Goal: Information Seeking & Learning: Learn about a topic

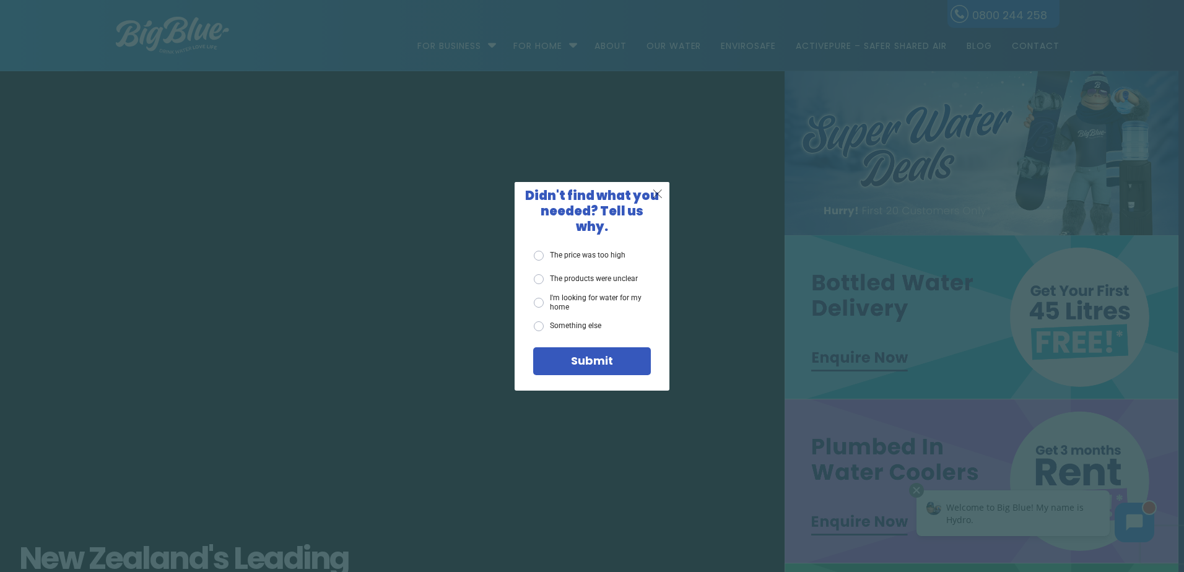
click at [659, 199] on span "X" at bounding box center [657, 193] width 11 height 15
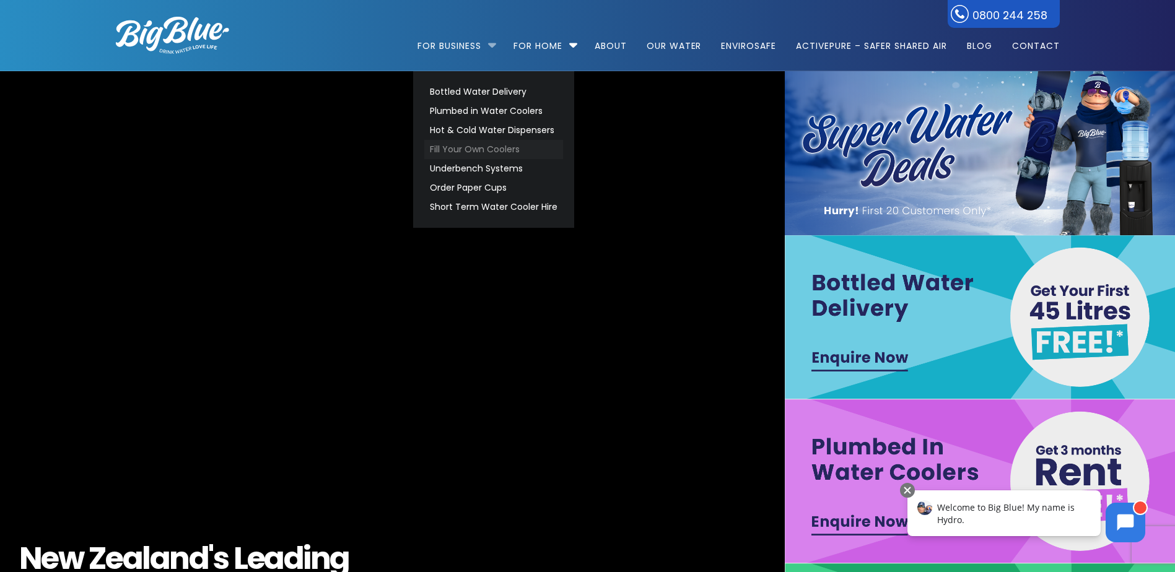
click at [448, 150] on link "Fill Your Own Coolers" at bounding box center [493, 149] width 139 height 19
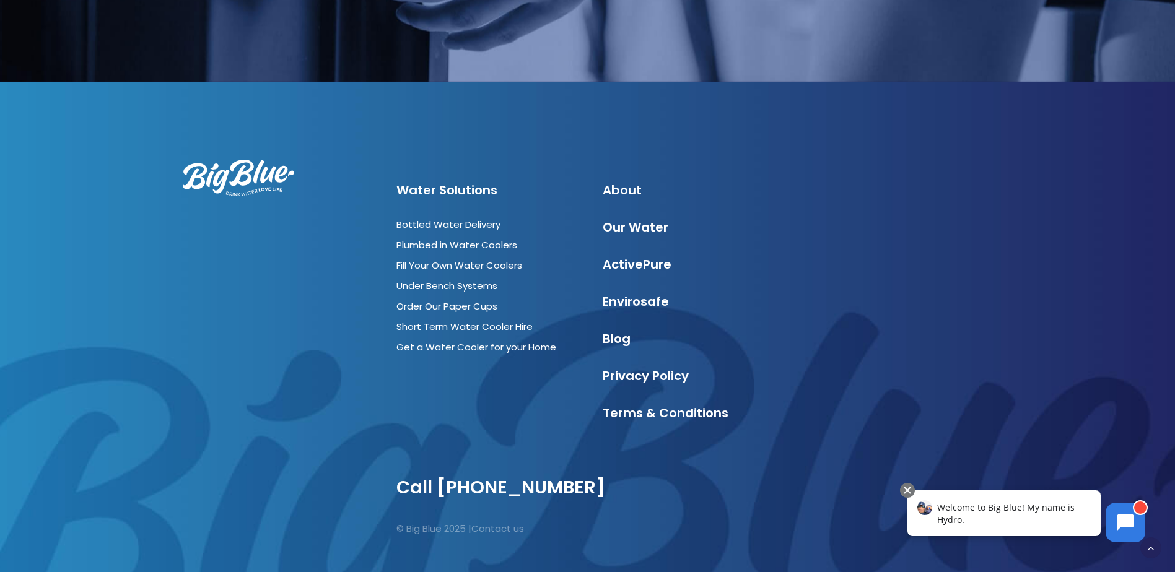
scroll to position [2630, 0]
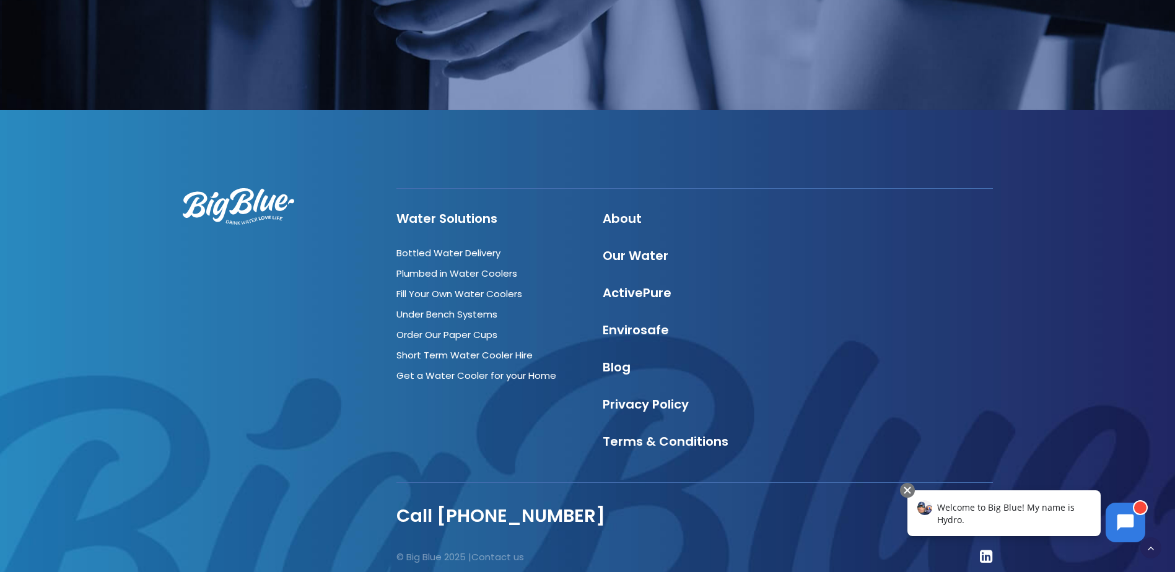
click at [1072, 527] on div "Welcome to Big Blue! My name is Hydro." at bounding box center [1004, 514] width 193 height 46
click at [1103, 523] on body "Welcome to Big Blue! My name is Hydro." at bounding box center [1029, 387] width 247 height 325
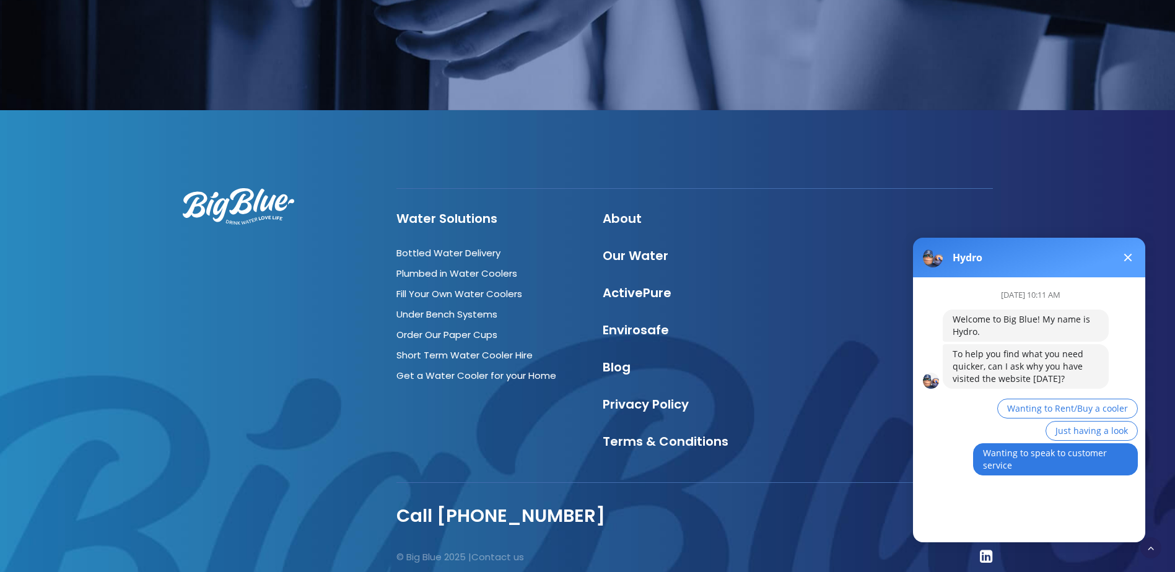
click at [1002, 458] on span "Wanting to speak to customer service" at bounding box center [1045, 459] width 124 height 24
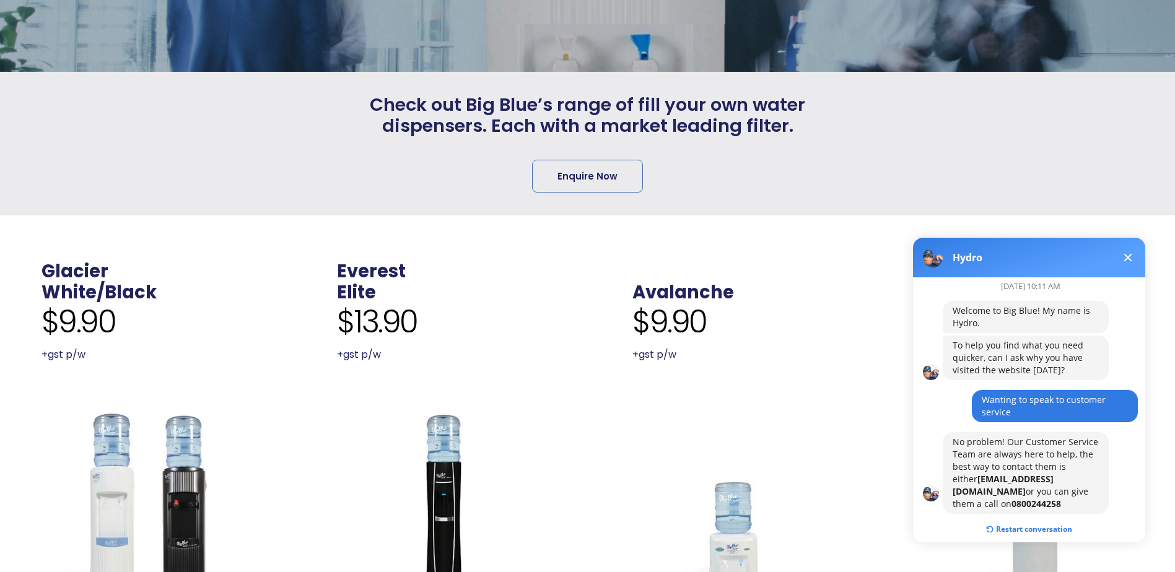
scroll to position [248, 0]
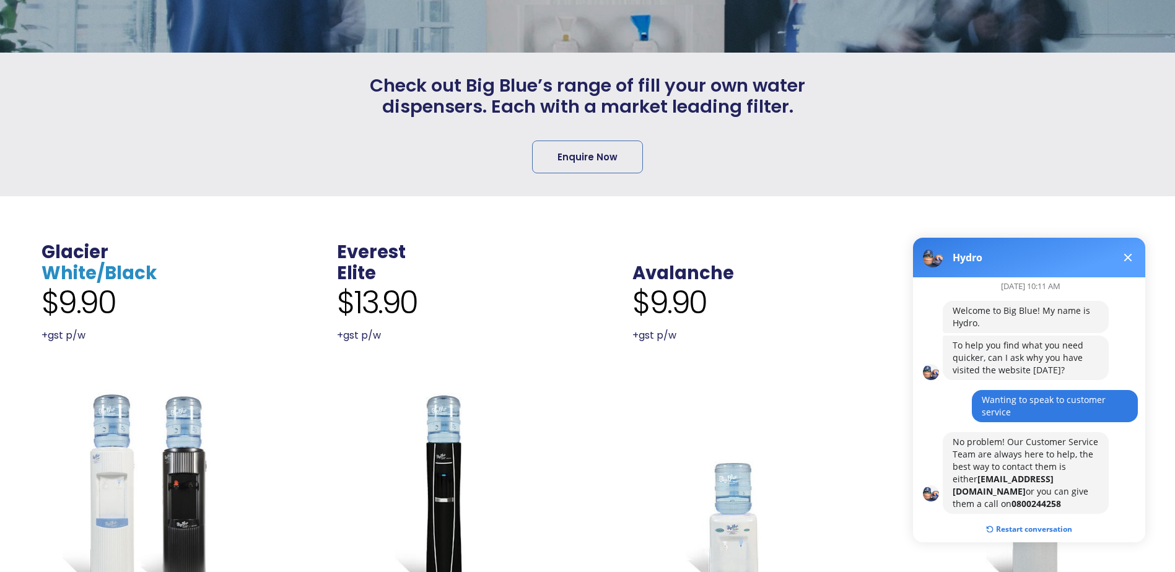
click at [102, 269] on link "White/Black" at bounding box center [99, 273] width 115 height 25
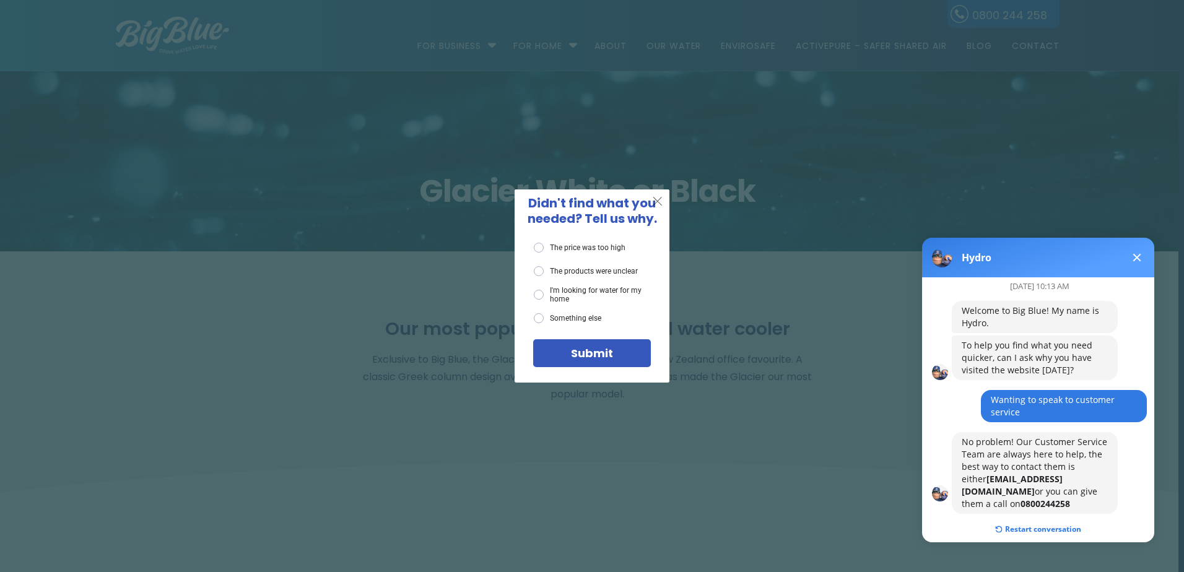
click at [662, 196] on span "X" at bounding box center [657, 200] width 11 height 15
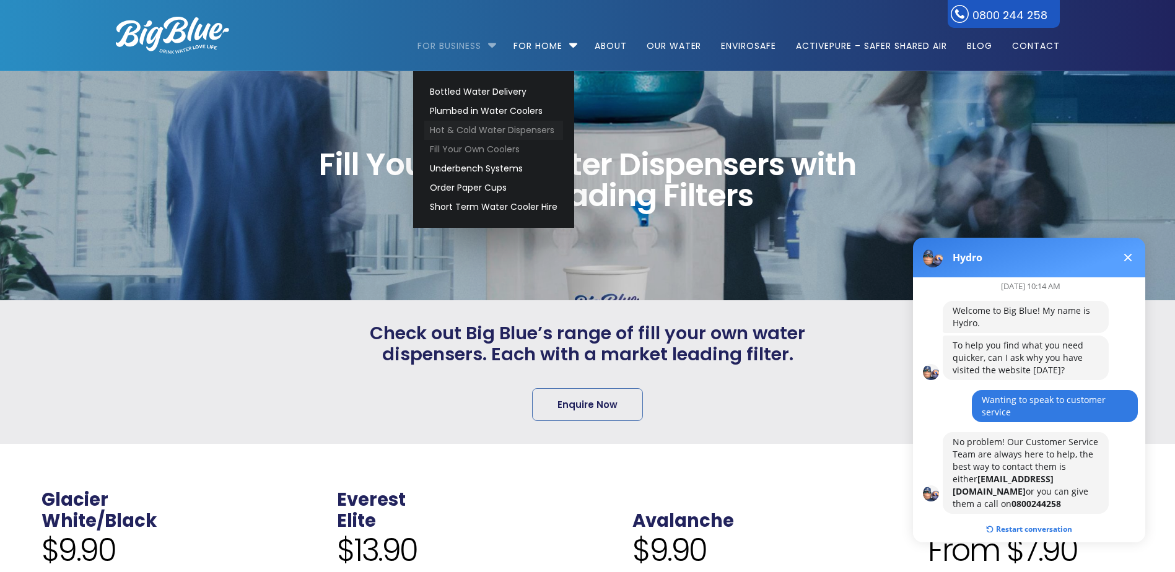
click at [472, 134] on link "Hot & Cold Water Dispensers" at bounding box center [493, 130] width 139 height 19
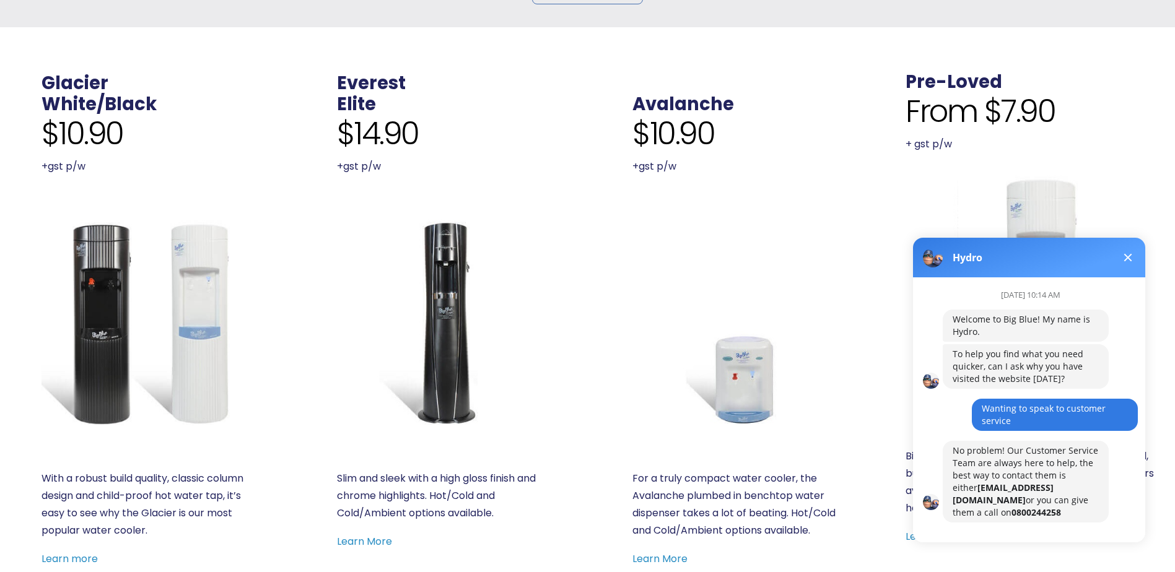
scroll to position [558, 0]
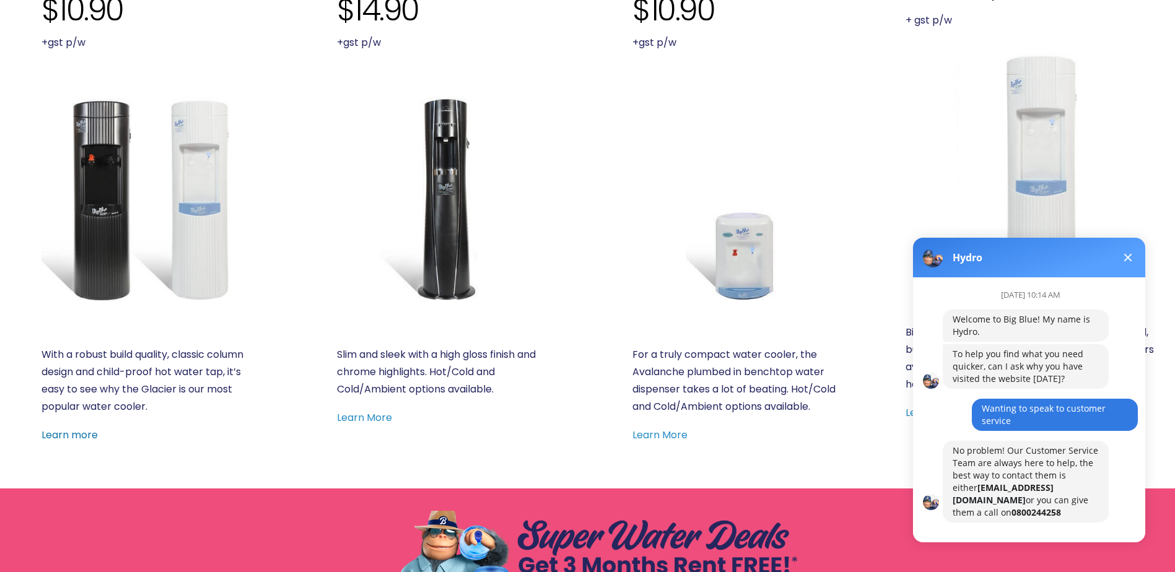
click at [69, 432] on link "Learn more" at bounding box center [70, 435] width 56 height 14
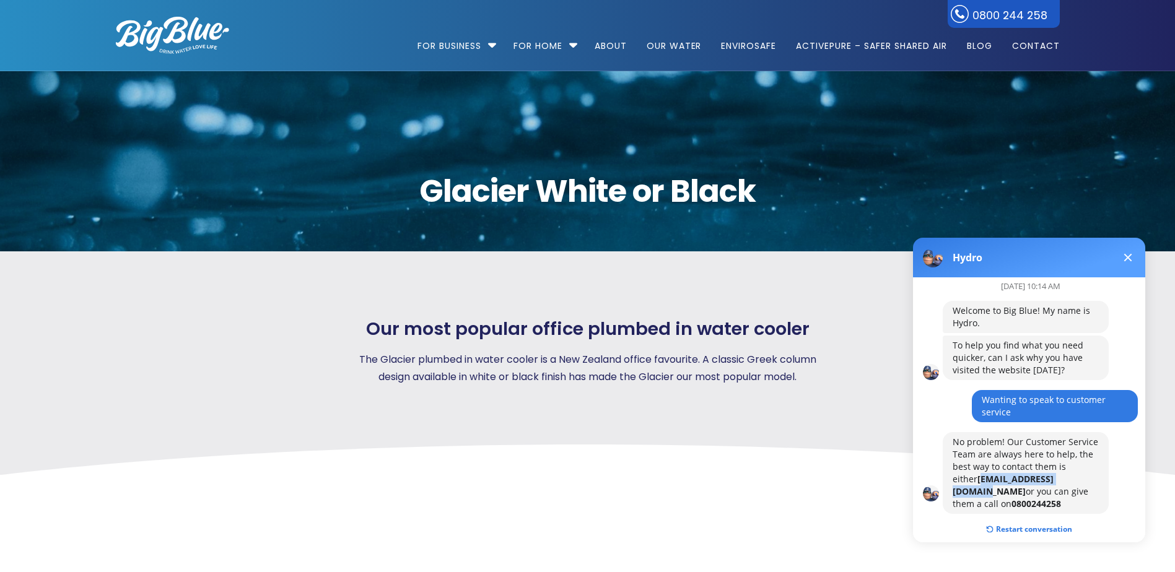
drag, startPoint x: 954, startPoint y: 478, endPoint x: 1051, endPoint y: 481, distance: 96.7
click at [1051, 481] on b "Coolers@bigblue.co.nz" at bounding box center [1003, 485] width 101 height 24
drag, startPoint x: 1051, startPoint y: 481, endPoint x: 1041, endPoint y: 482, distance: 9.3
copy b "Coolers@bigblue.co.nz"
click at [1140, 536] on div at bounding box center [1029, 538] width 232 height 10
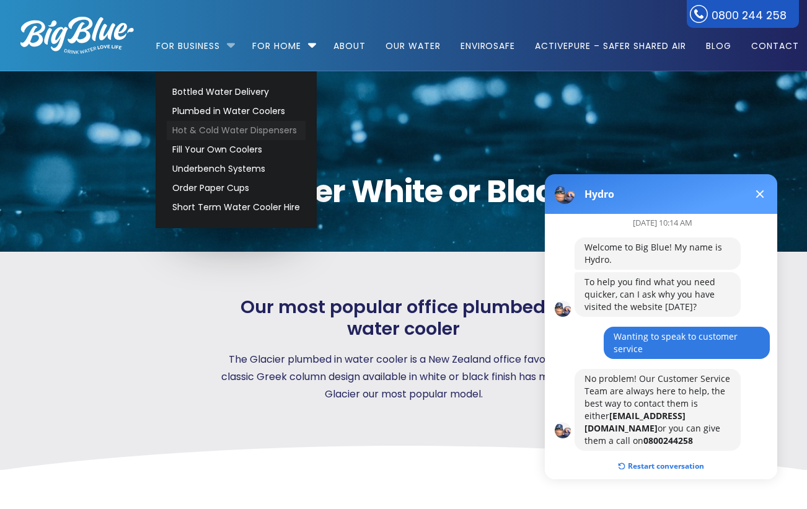
click at [186, 132] on link "Hot & Cold Water Dispensers" at bounding box center [236, 130] width 139 height 19
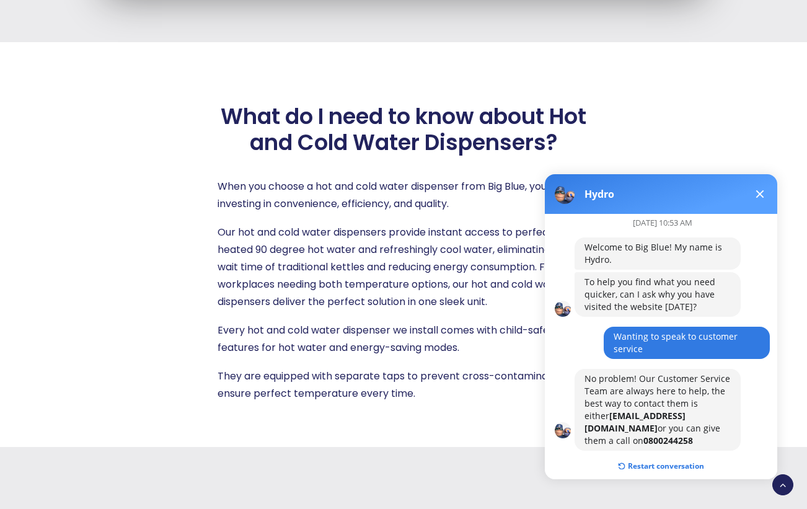
scroll to position [1363, 0]
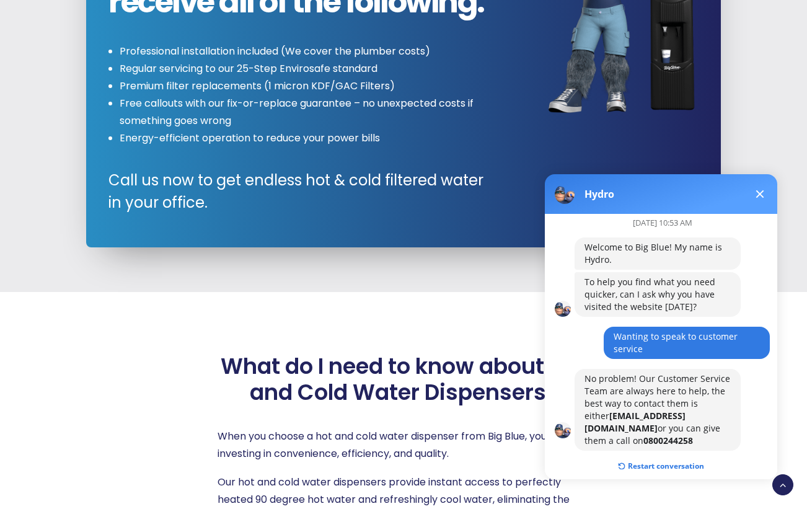
click at [758, 195] on span at bounding box center [760, 194] width 8 height 8
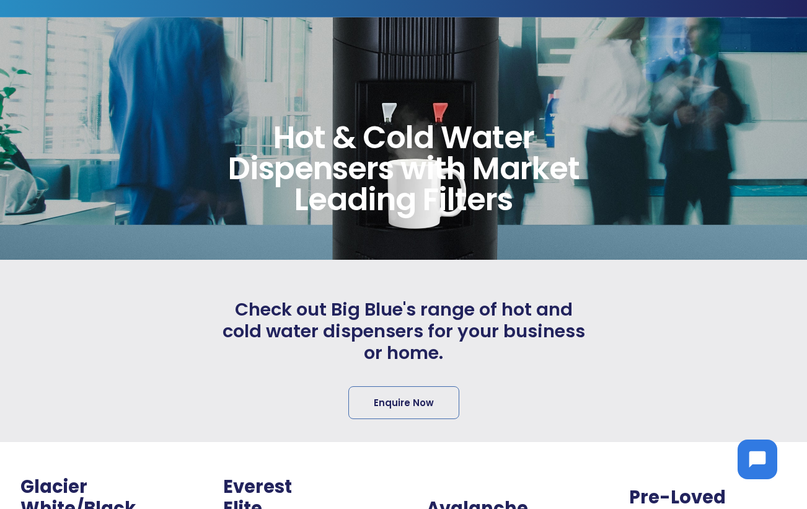
scroll to position [0, 0]
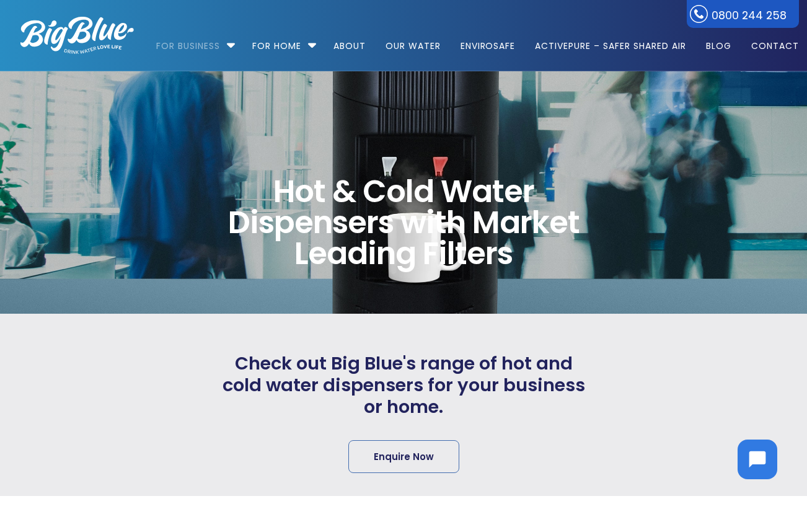
click at [85, 33] on img at bounding box center [76, 35] width 113 height 37
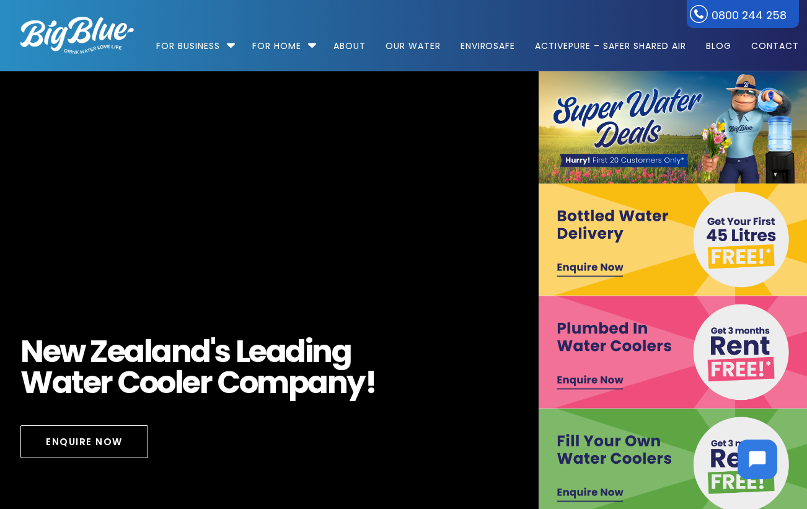
click at [639, 254] on img at bounding box center [673, 239] width 270 height 112
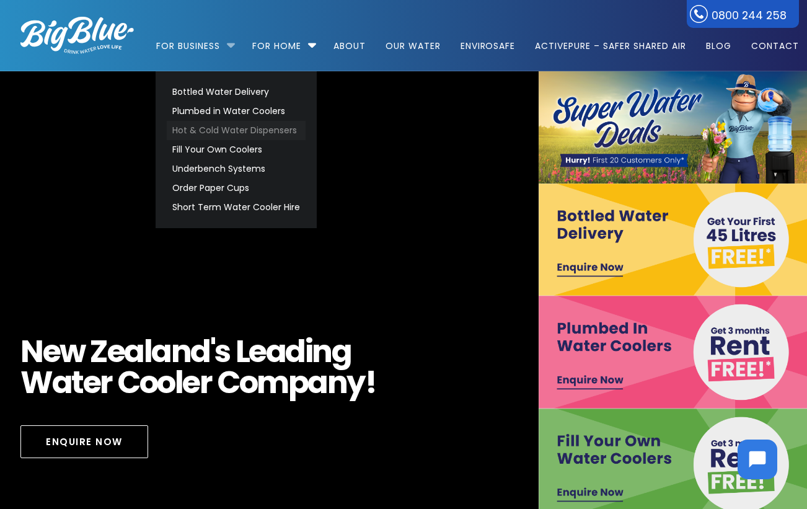
click at [222, 131] on link "Hot & Cold Water Dispensers" at bounding box center [236, 130] width 139 height 19
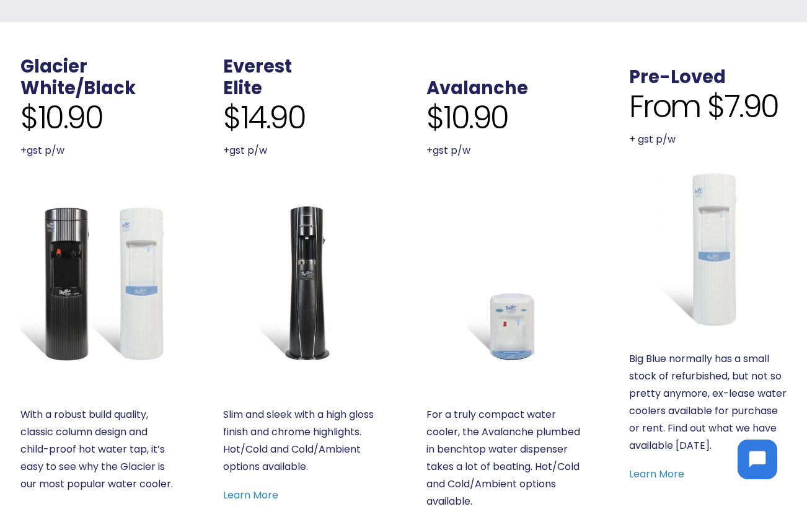
scroll to position [496, 0]
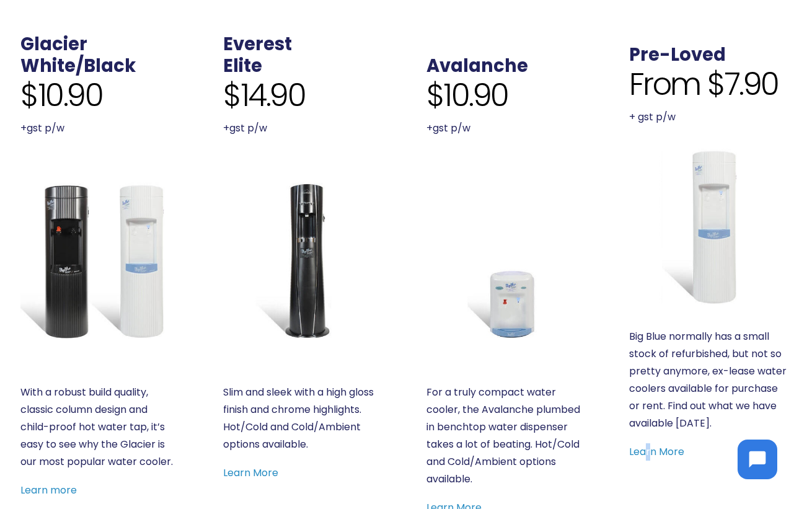
click at [649, 442] on div "Big Blue normally has a small stock of refurbished, but not so pretty anymore, …" at bounding box center [707, 394] width 157 height 133
drag, startPoint x: 649, startPoint y: 442, endPoint x: 649, endPoint y: 449, distance: 6.8
click at [649, 449] on link "Learn More" at bounding box center [656, 451] width 55 height 14
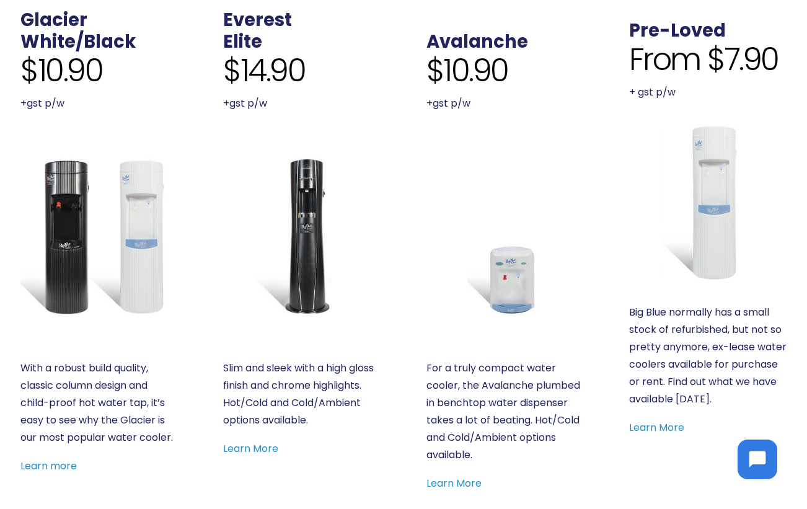
scroll to position [558, 0]
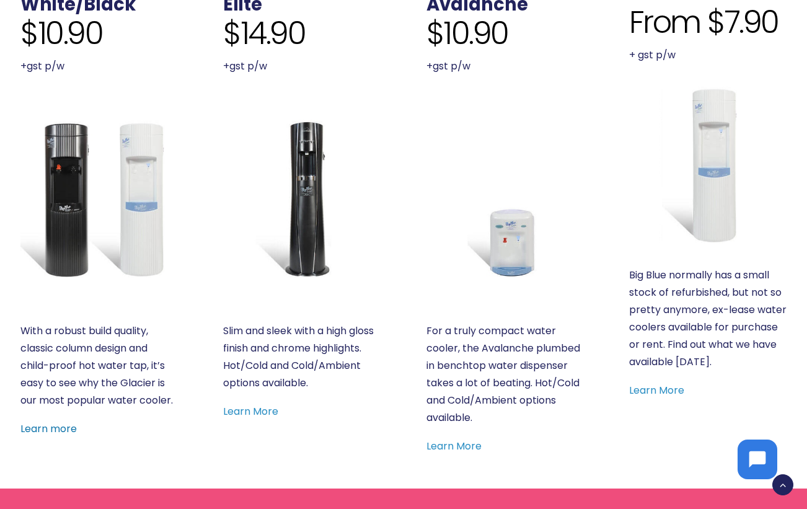
click at [49, 432] on link "Learn more" at bounding box center [48, 428] width 56 height 14
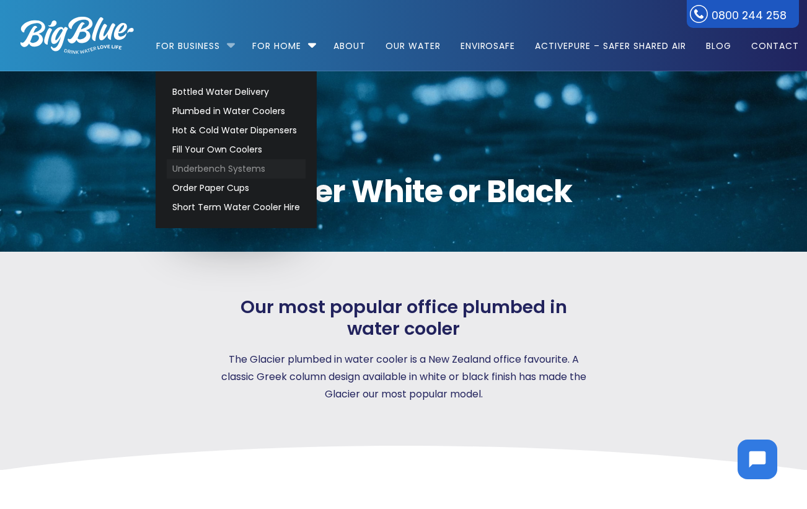
click at [203, 165] on link "Underbench Systems" at bounding box center [236, 168] width 139 height 19
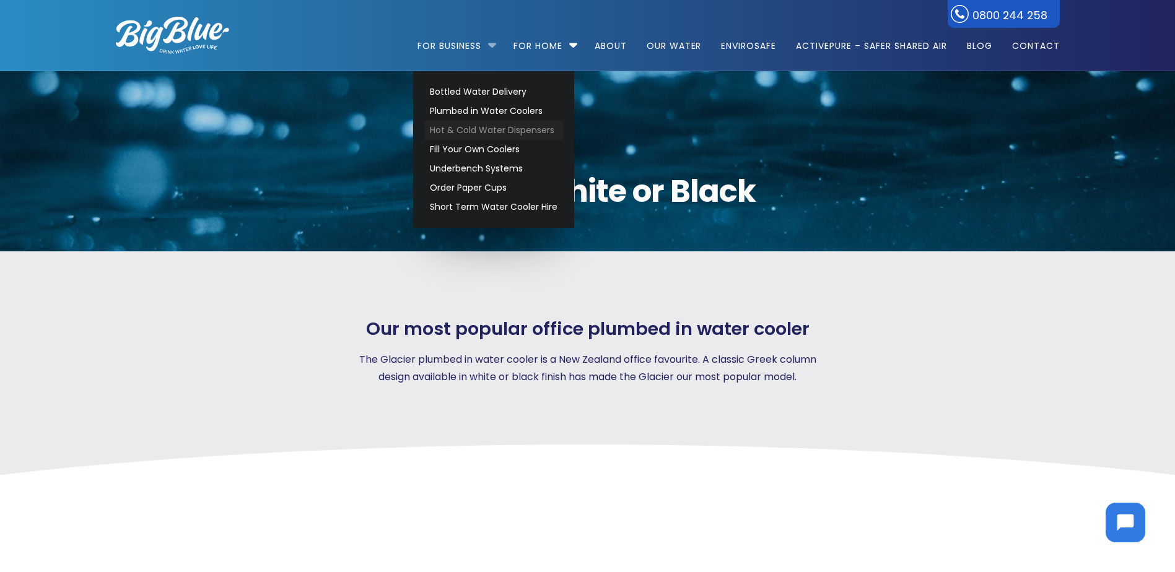
click at [465, 132] on link "Hot & Cold Water Dispensers" at bounding box center [493, 130] width 139 height 19
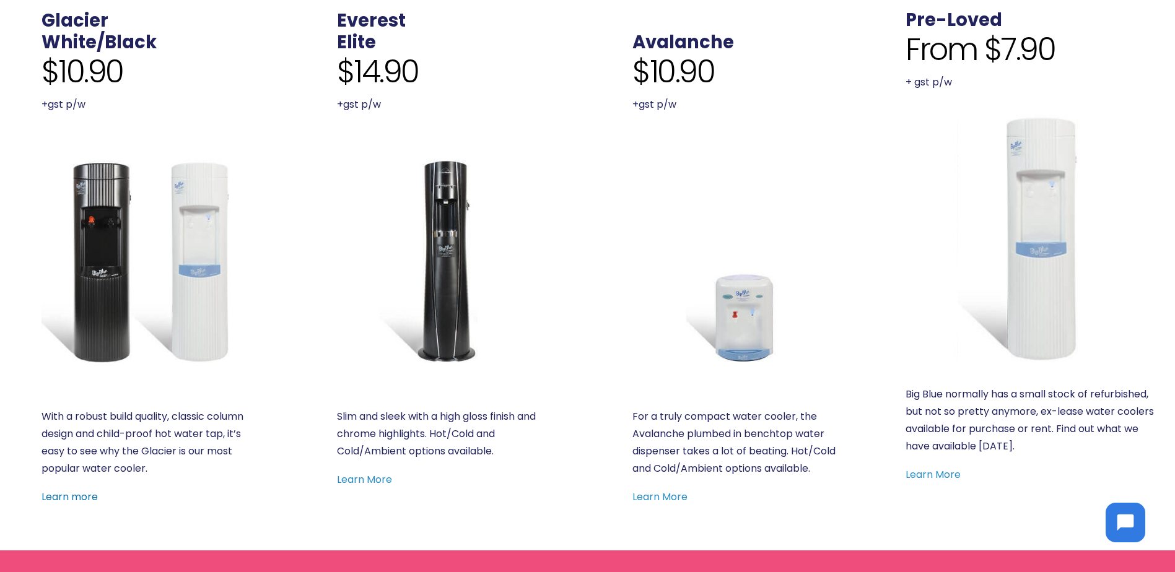
click at [78, 494] on link "Learn more" at bounding box center [70, 497] width 56 height 14
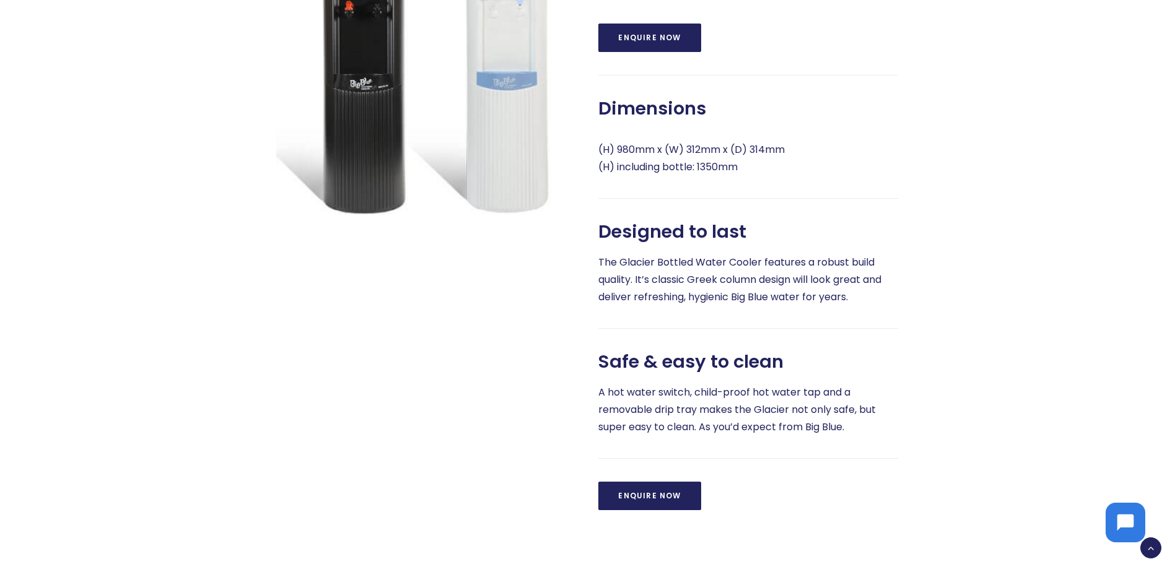
scroll to position [681, 0]
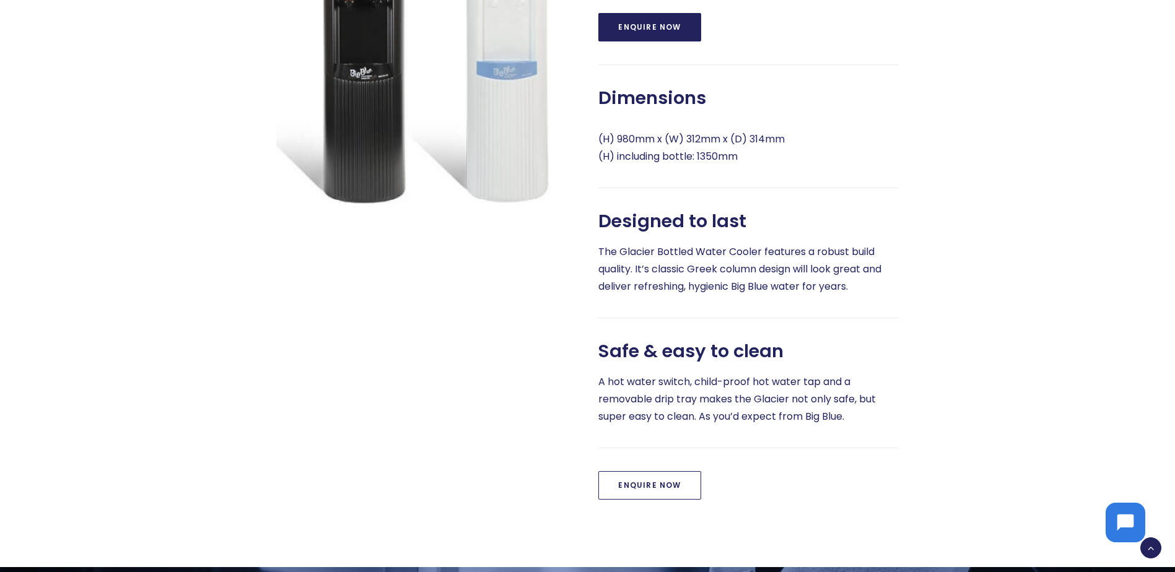
click at [661, 500] on link "Enquire Now" at bounding box center [649, 485] width 102 height 28
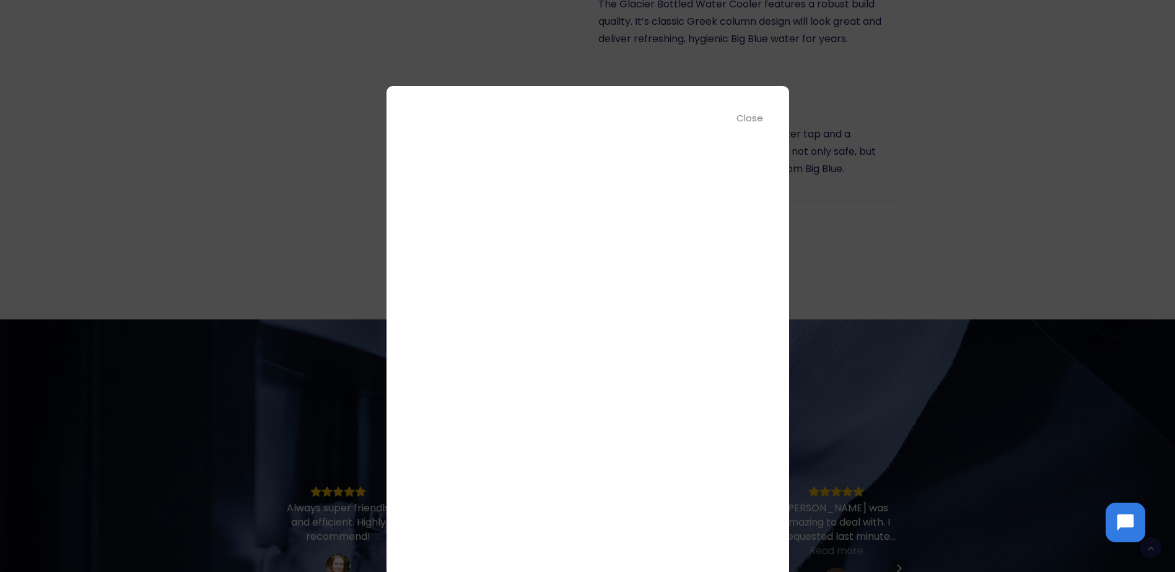
scroll to position [0, 0]
click at [40, 110] on div at bounding box center [587, 286] width 1175 height 572
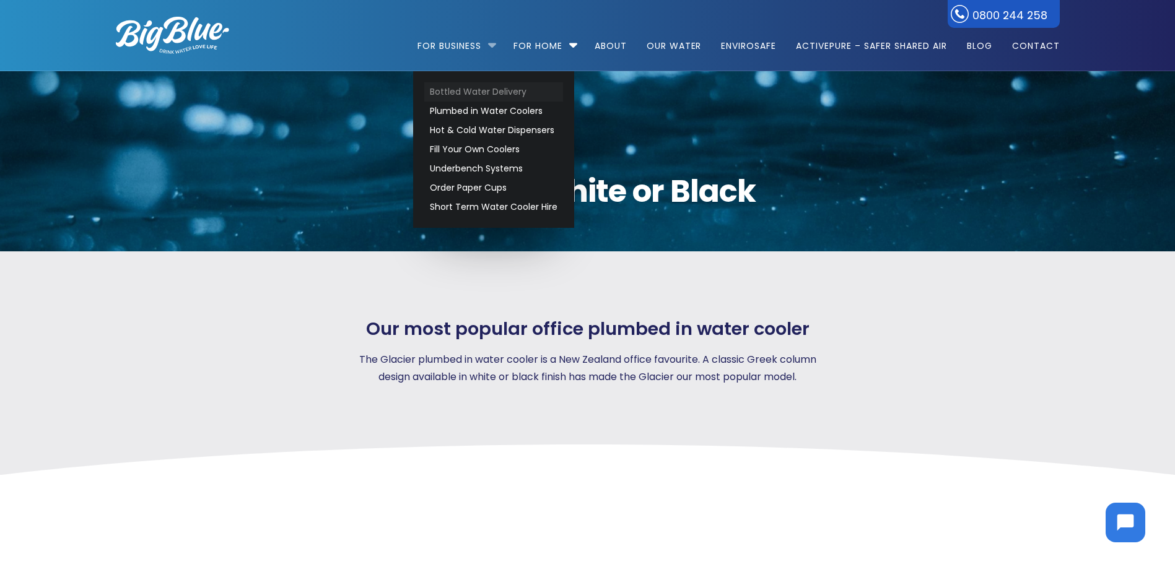
click at [479, 90] on link "Bottled Water Delivery" at bounding box center [493, 91] width 139 height 19
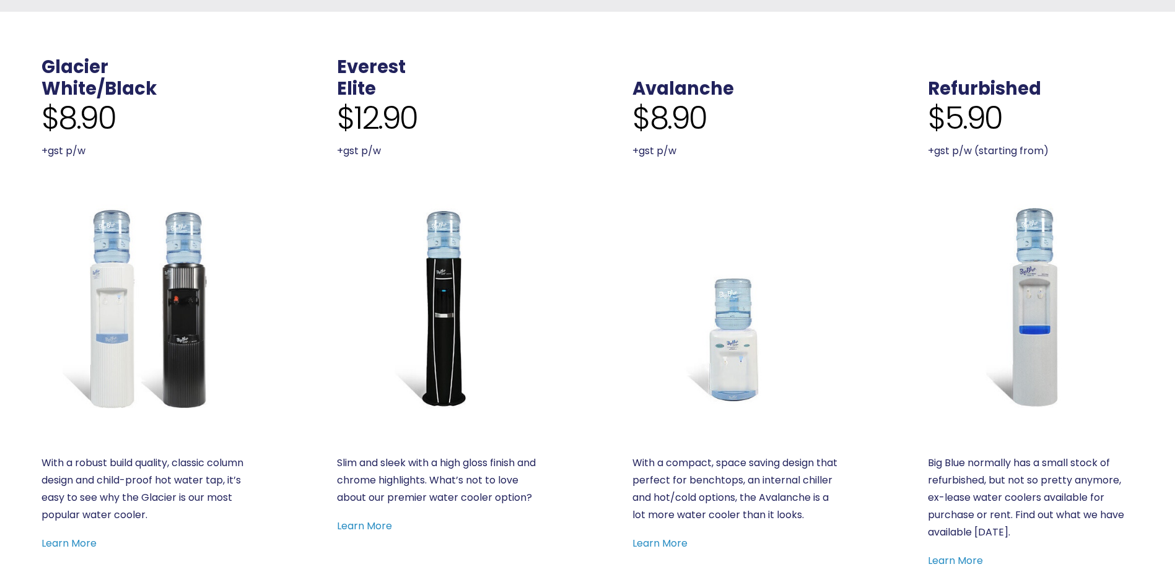
scroll to position [558, 0]
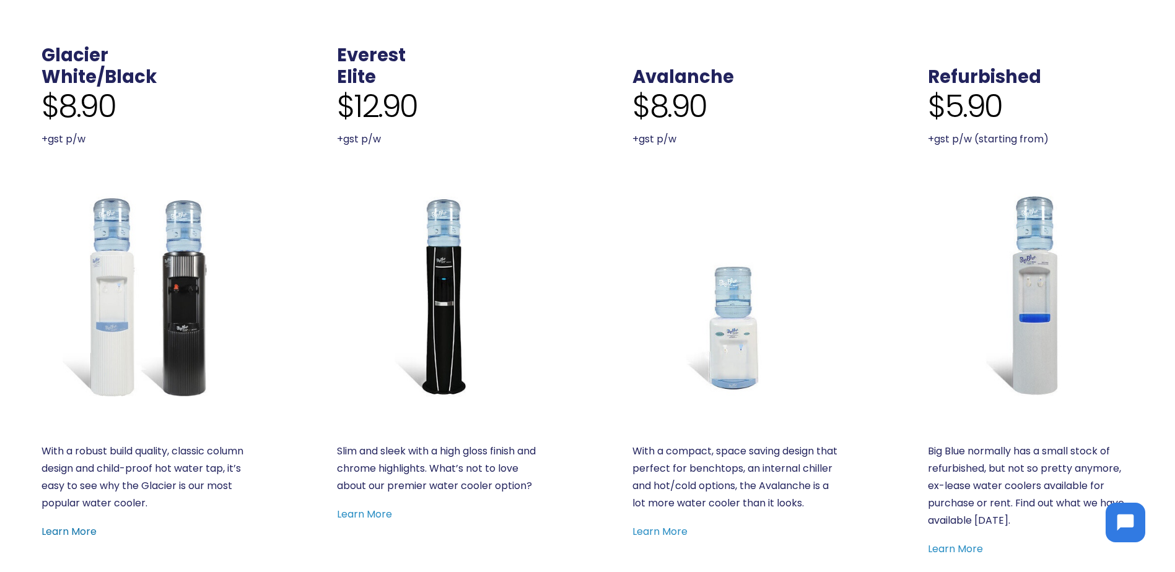
click at [84, 531] on link "Learn More" at bounding box center [69, 532] width 55 height 14
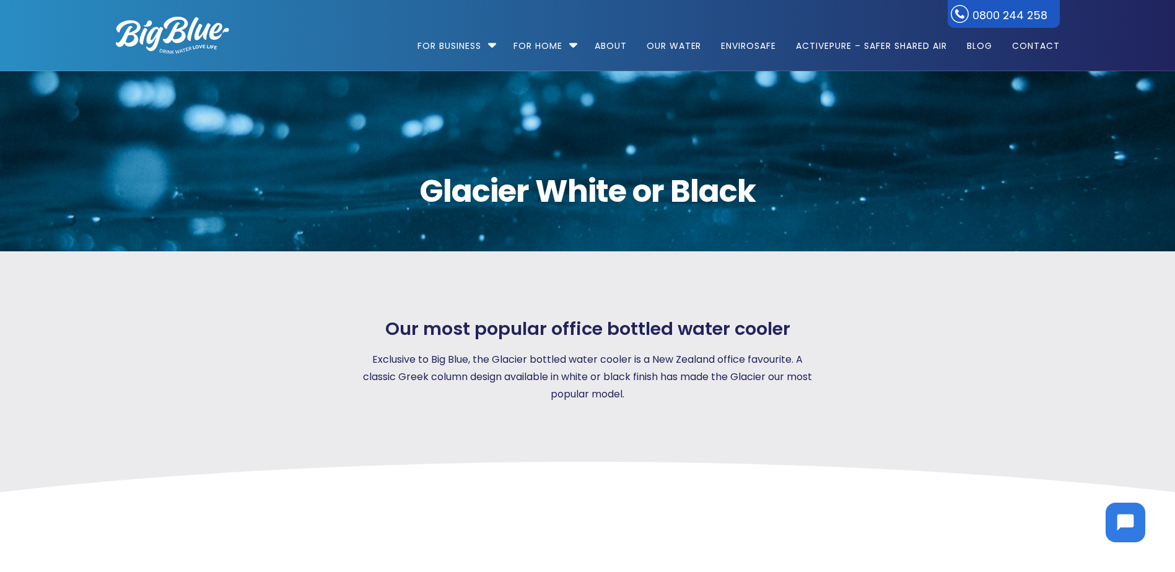
click at [186, 38] on img at bounding box center [172, 35] width 113 height 37
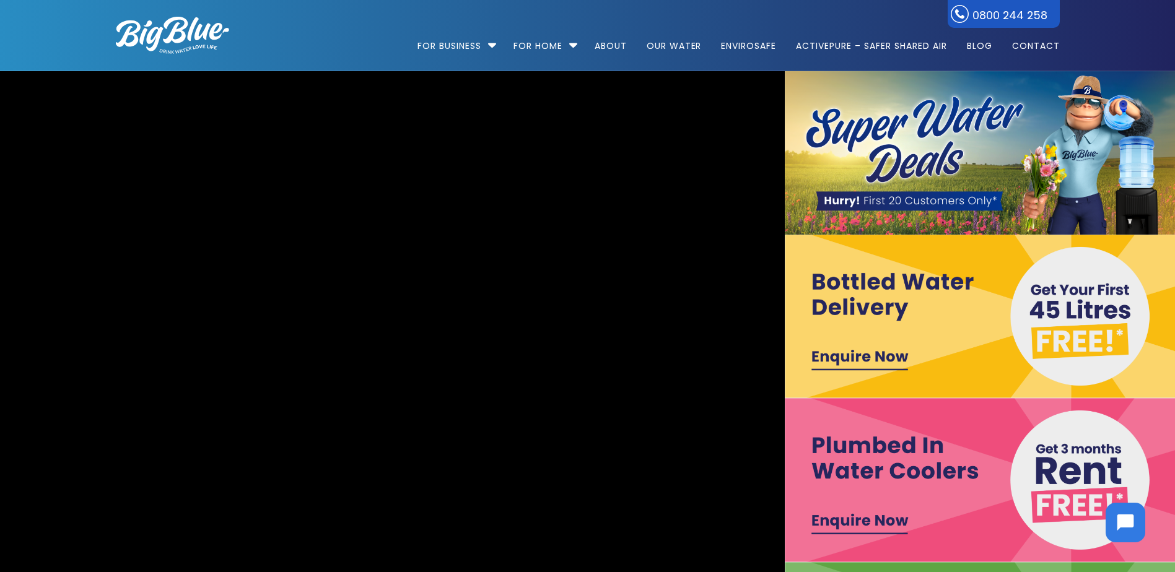
scroll to position [62, 0]
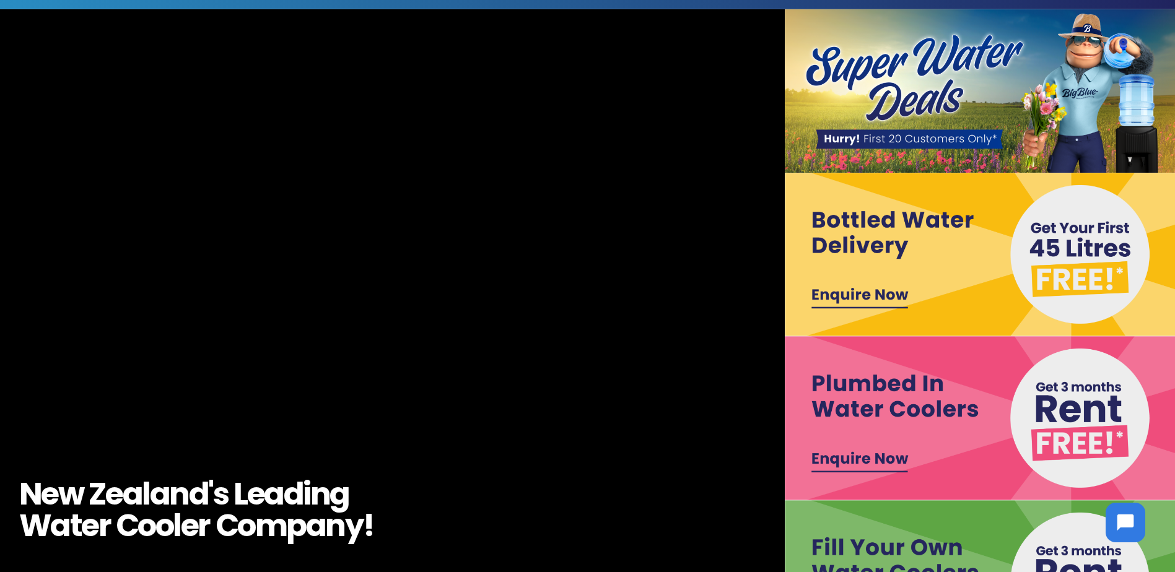
click at [980, 114] on img at bounding box center [982, 91] width 394 height 164
click at [906, 82] on img at bounding box center [982, 91] width 394 height 164
click at [1114, 87] on img at bounding box center [982, 91] width 394 height 164
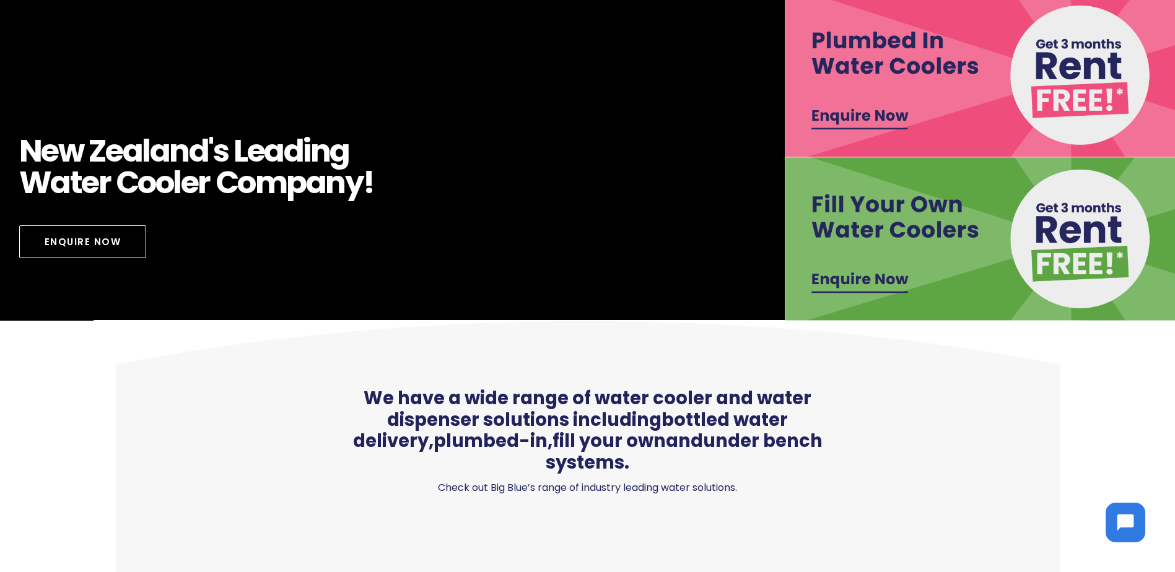
scroll to position [434, 0]
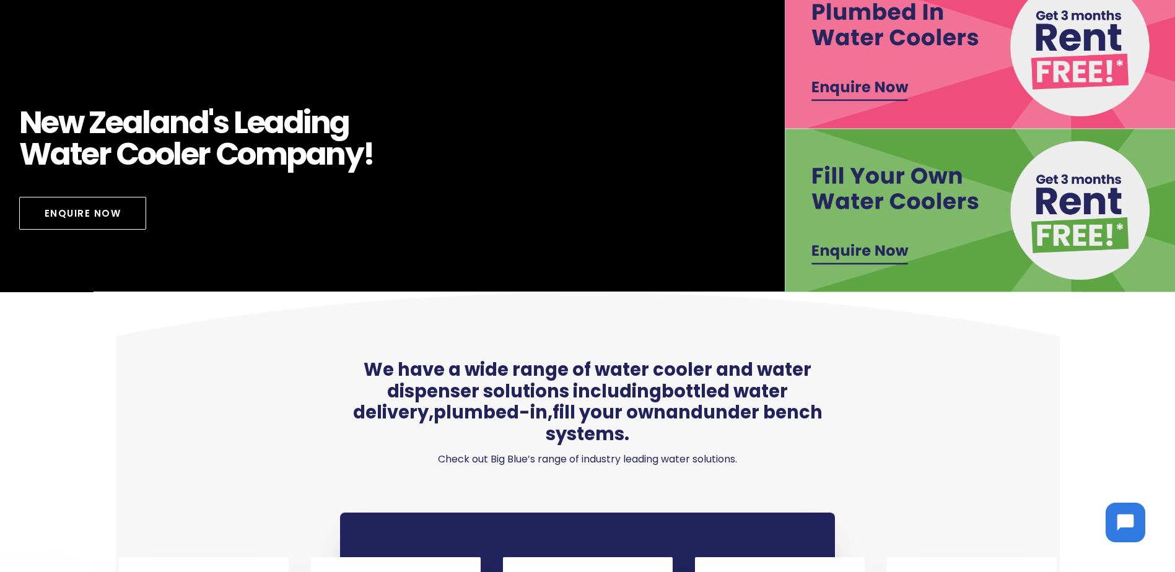
click at [901, 232] on img at bounding box center [982, 211] width 394 height 164
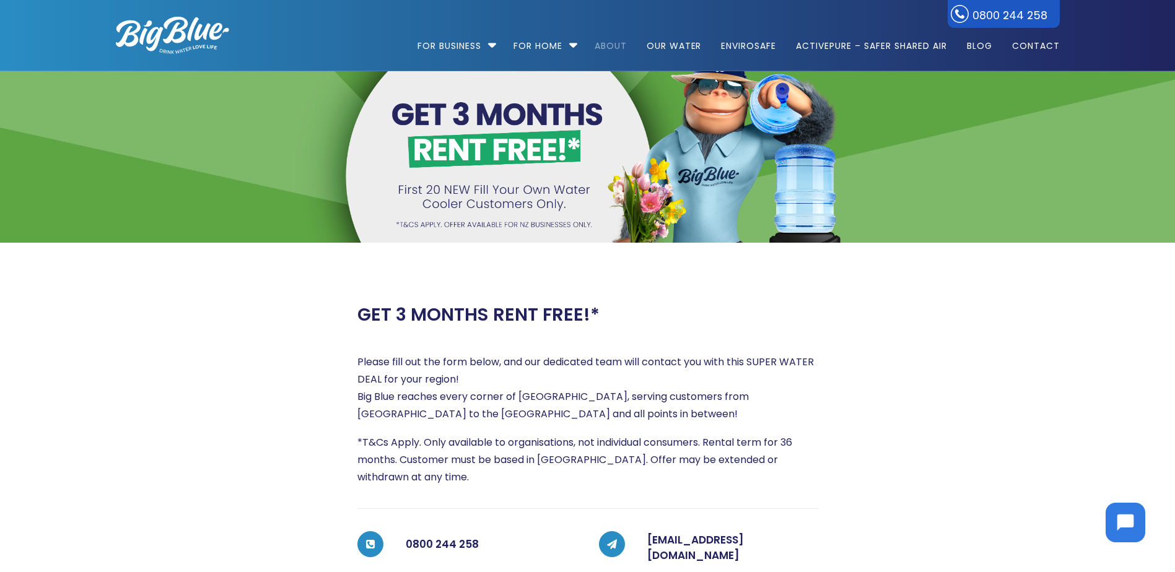
click at [614, 47] on link "About" at bounding box center [611, 40] width 50 height 80
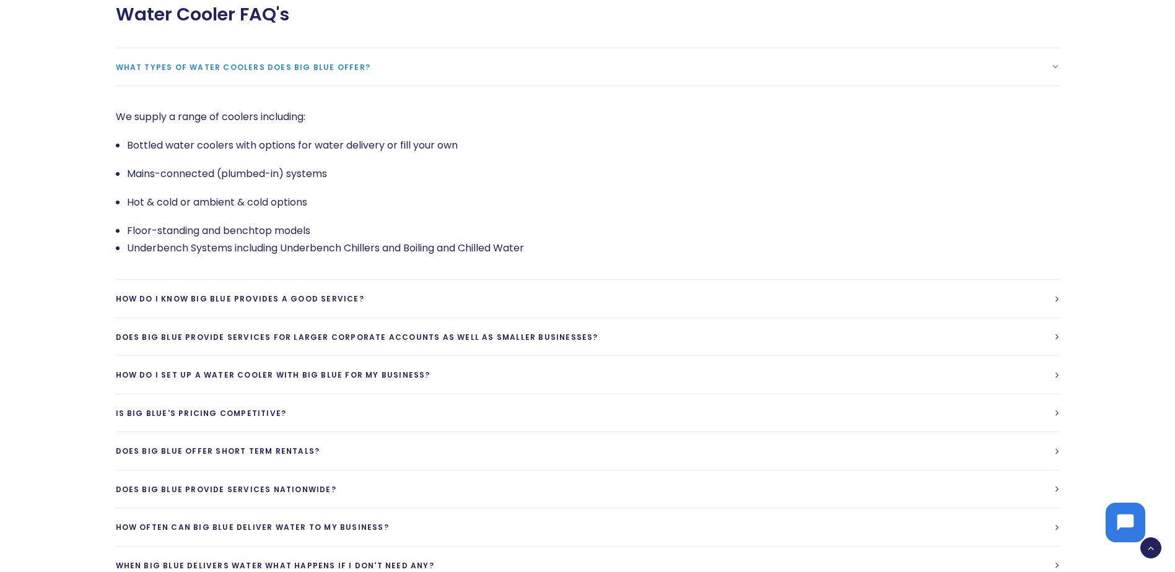
scroll to position [2664, 0]
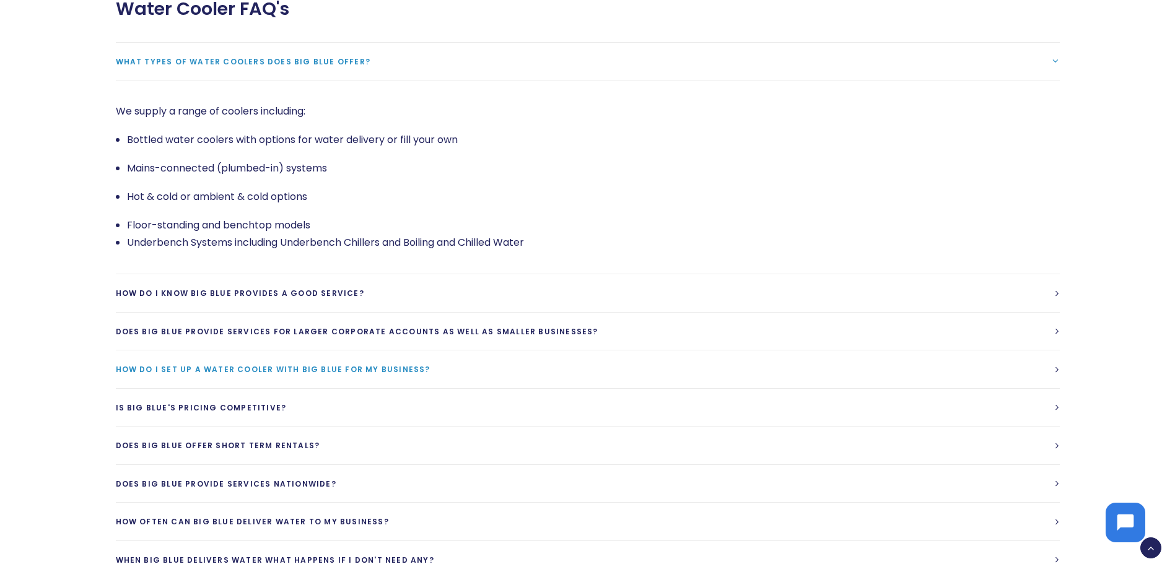
click at [126, 364] on span "How do I set up a water cooler with Big Blue for my business?" at bounding box center [273, 369] width 315 height 11
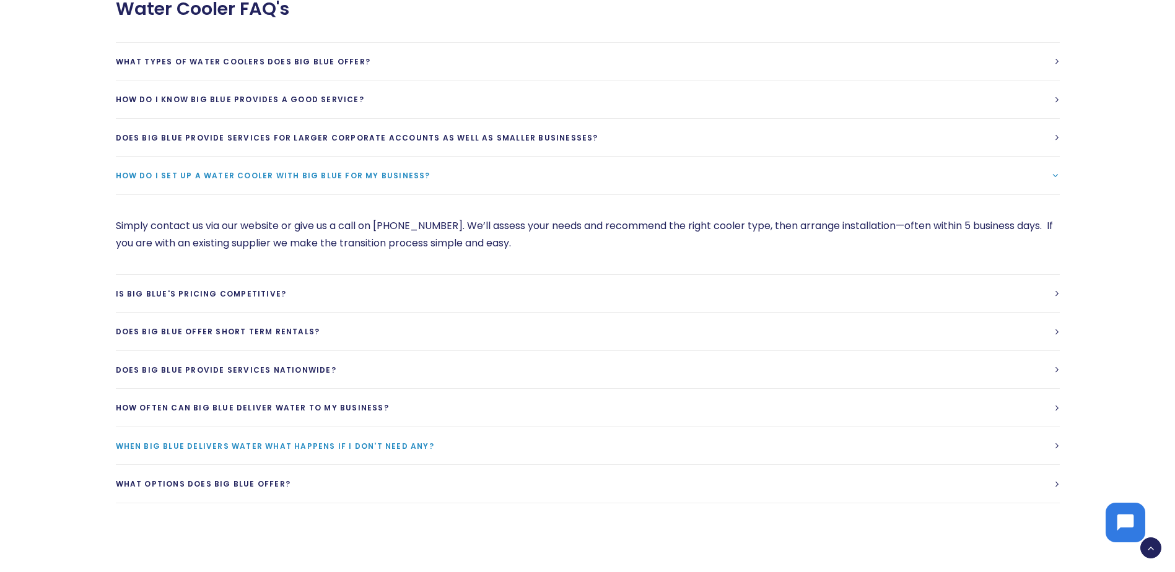
click at [126, 441] on span "When Big Blue delivers water what happens if I don't need any?" at bounding box center [275, 446] width 318 height 11
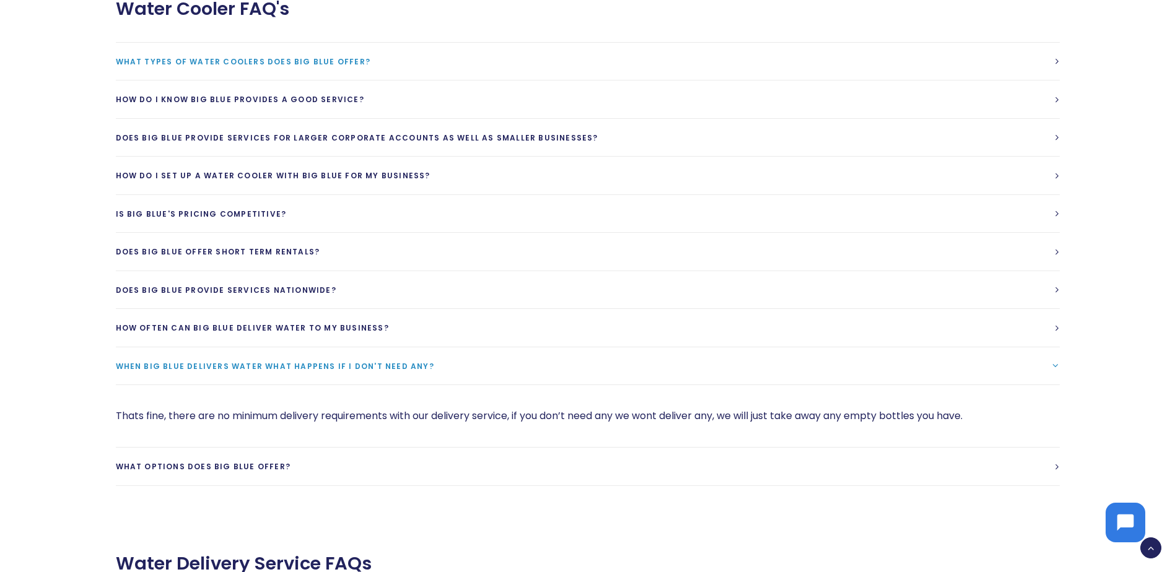
click at [440, 60] on link "What types of water coolers does Big Blue offer?" at bounding box center [588, 62] width 944 height 38
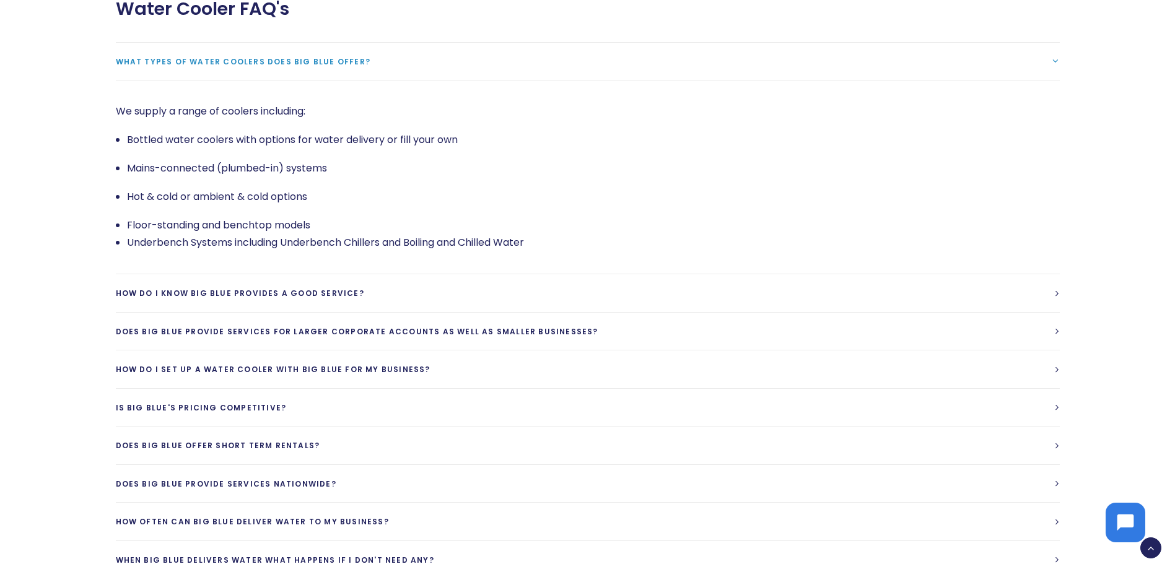
click at [986, 141] on ul "Bottled water coolers with options for water delivery or fill your own Mains-co…" at bounding box center [588, 191] width 944 height 120
